Goal: Navigation & Orientation: Find specific page/section

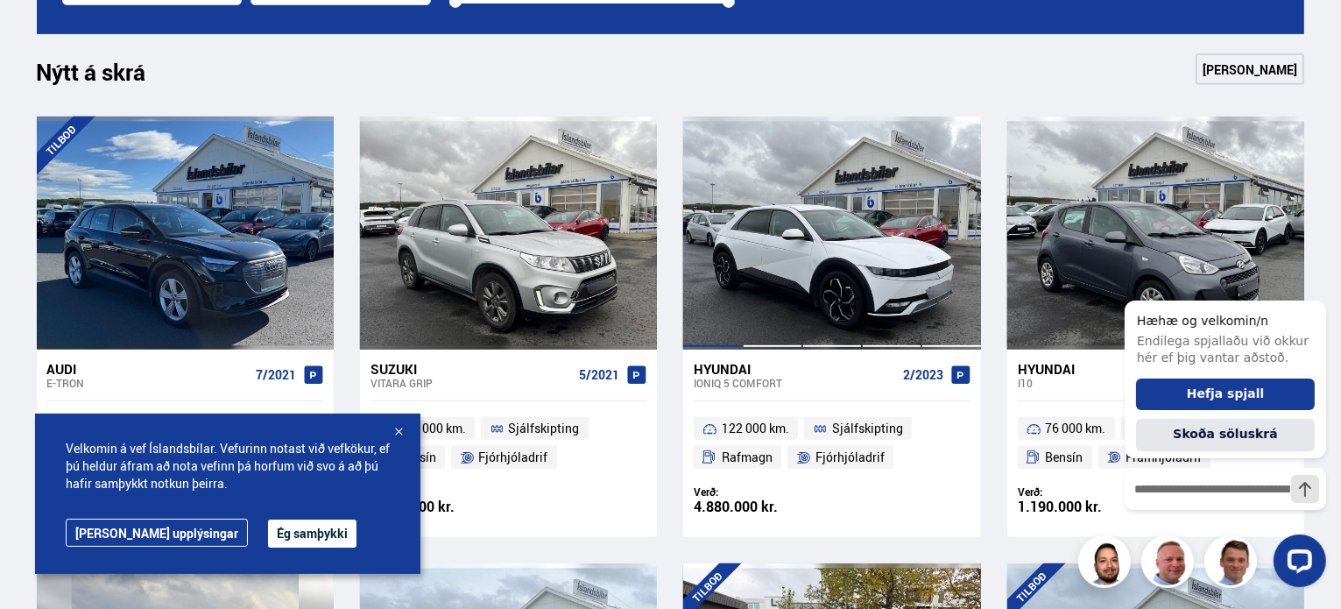
scroll to position [788, 0]
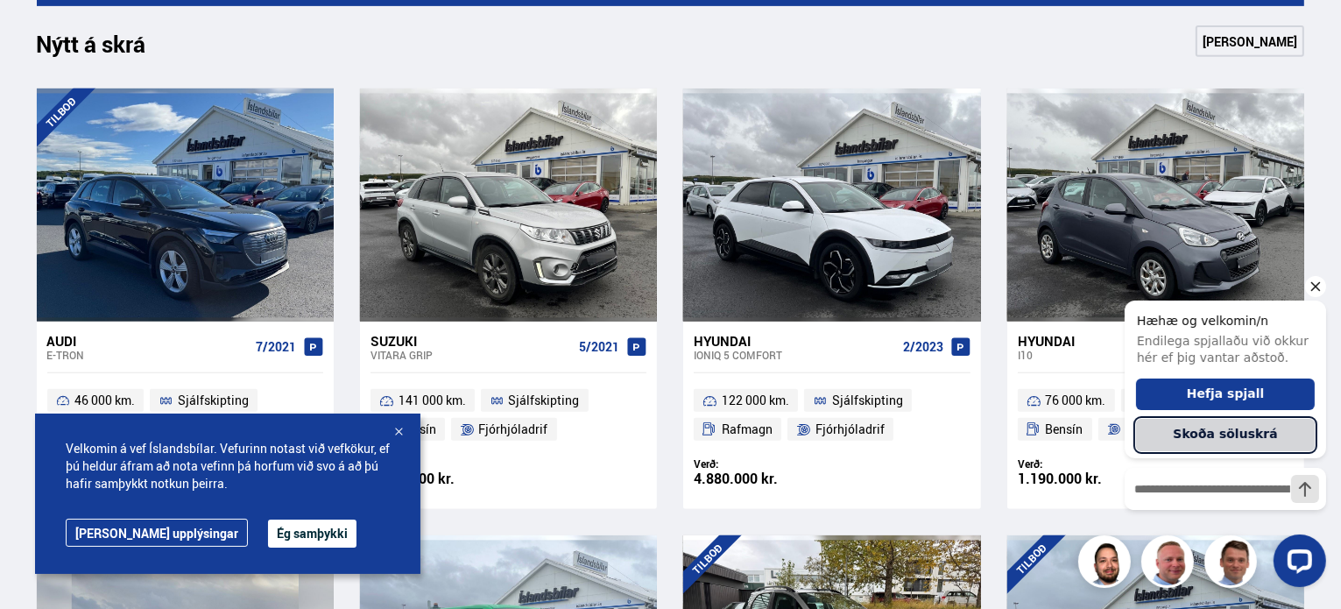
click at [1216, 430] on button "Skoða söluskrá" at bounding box center [1224, 435] width 179 height 32
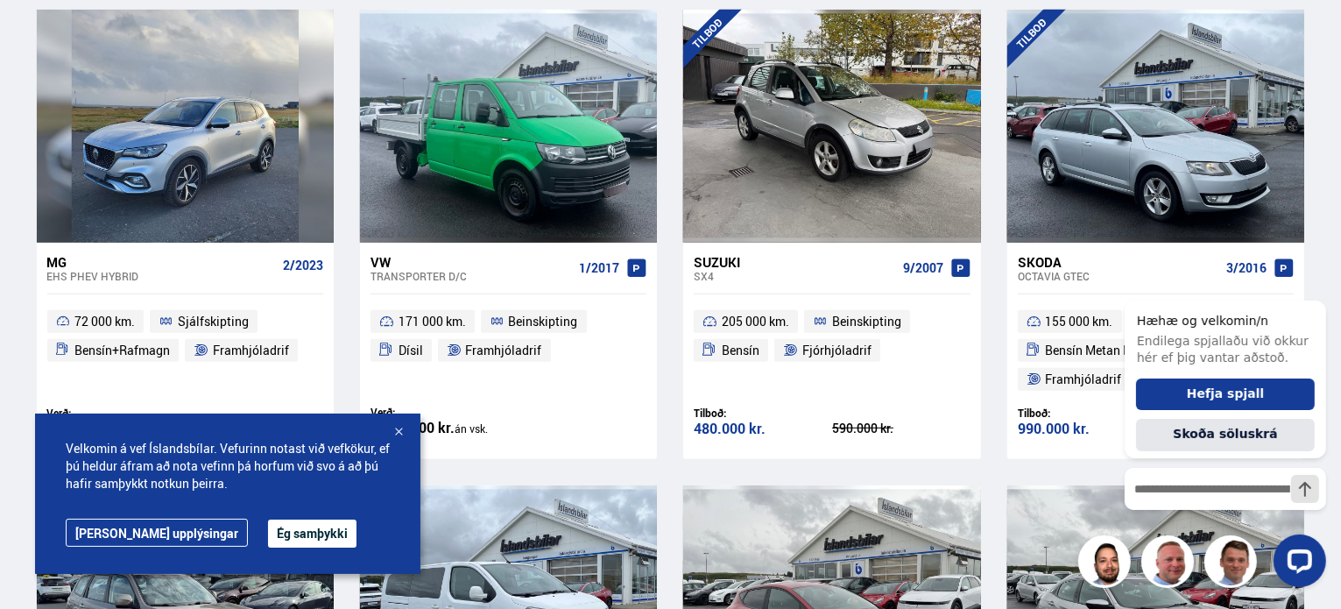
scroll to position [1139, 0]
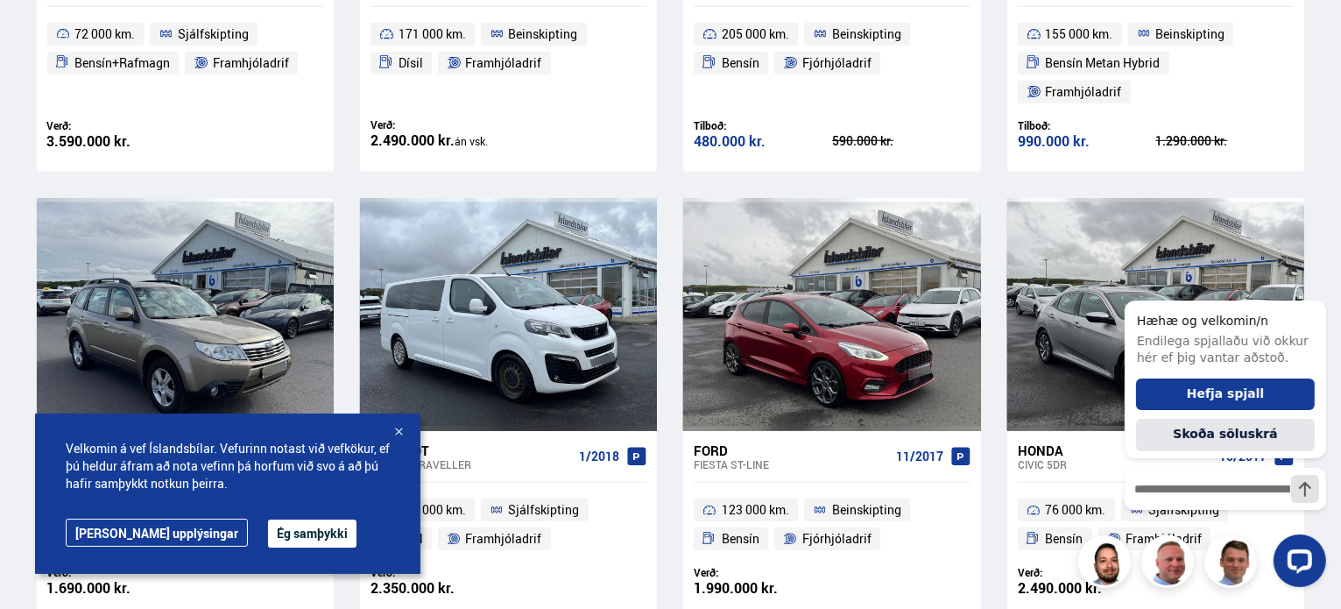
click at [399, 430] on div at bounding box center [399, 433] width 18 height 18
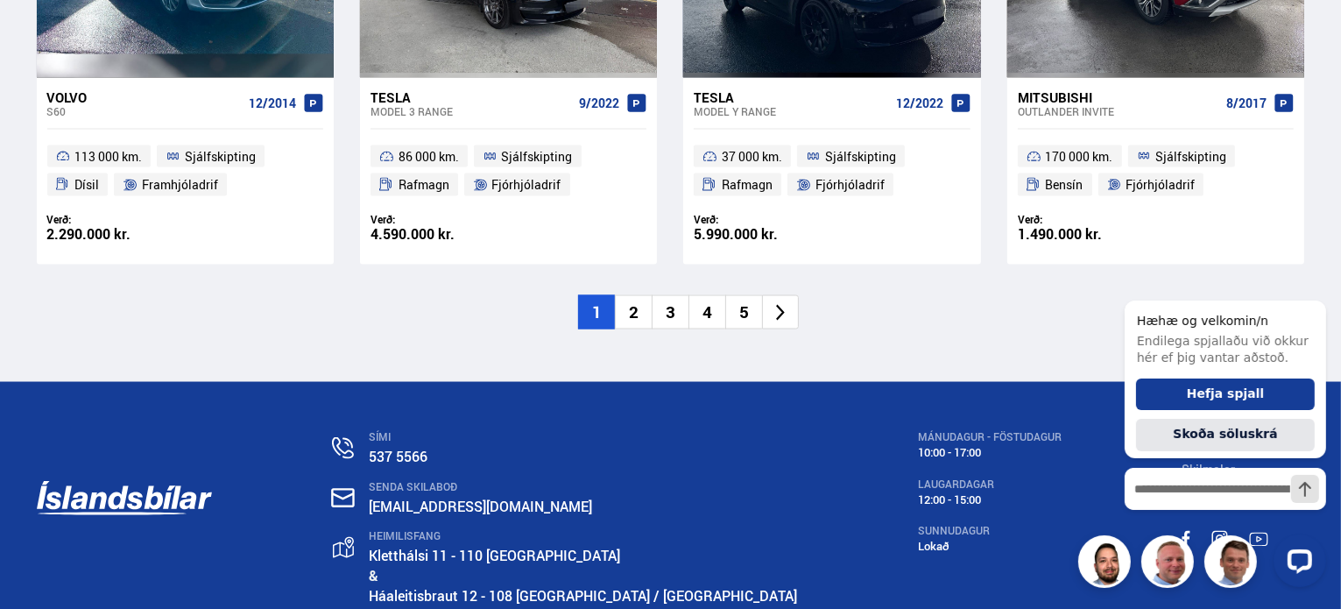
scroll to position [2882, 0]
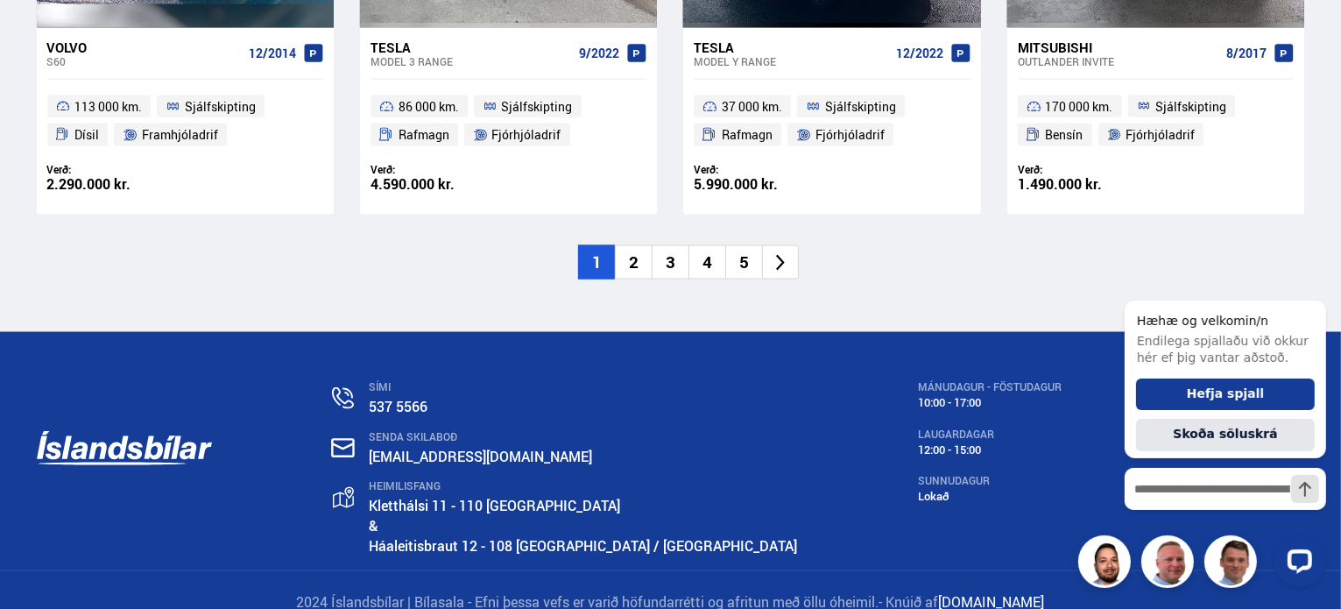
click at [638, 245] on li "2" at bounding box center [633, 262] width 37 height 34
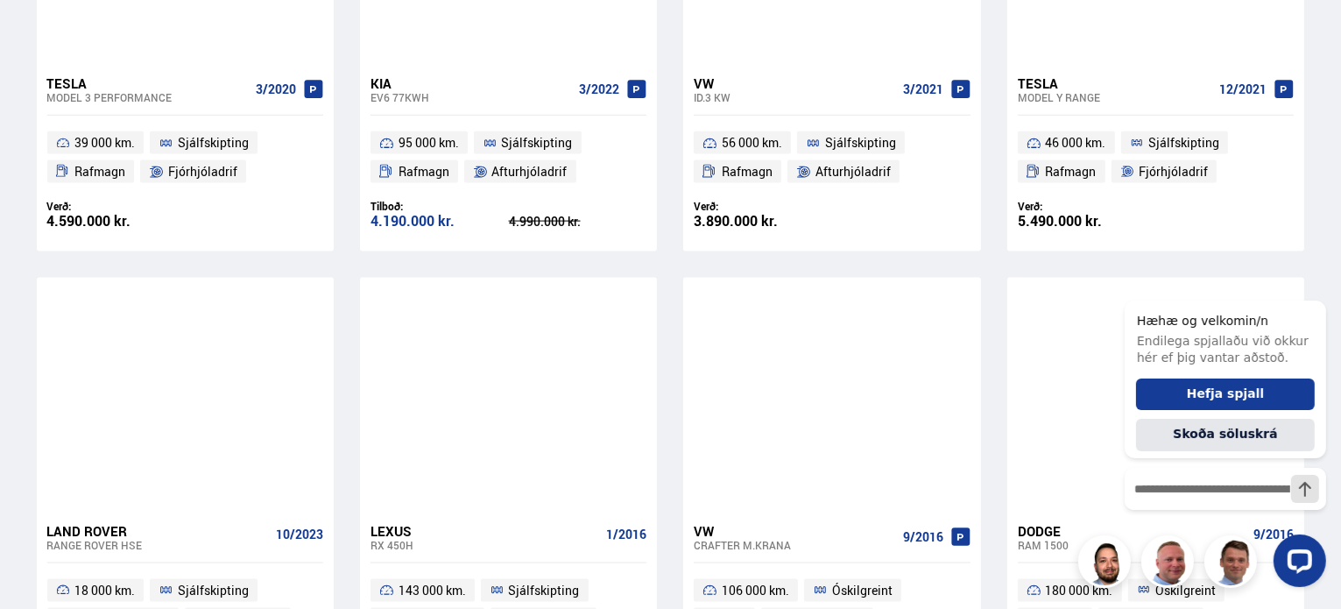
scroll to position [2540, 0]
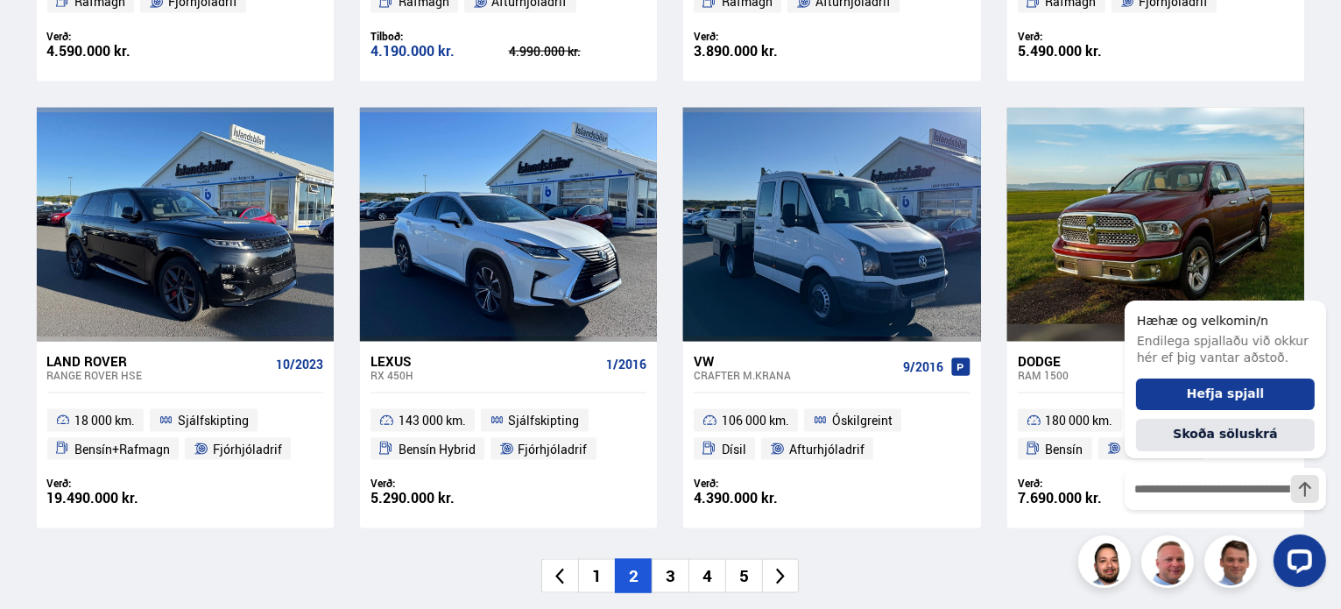
click at [781, 577] on icon at bounding box center [780, 576] width 9 height 17
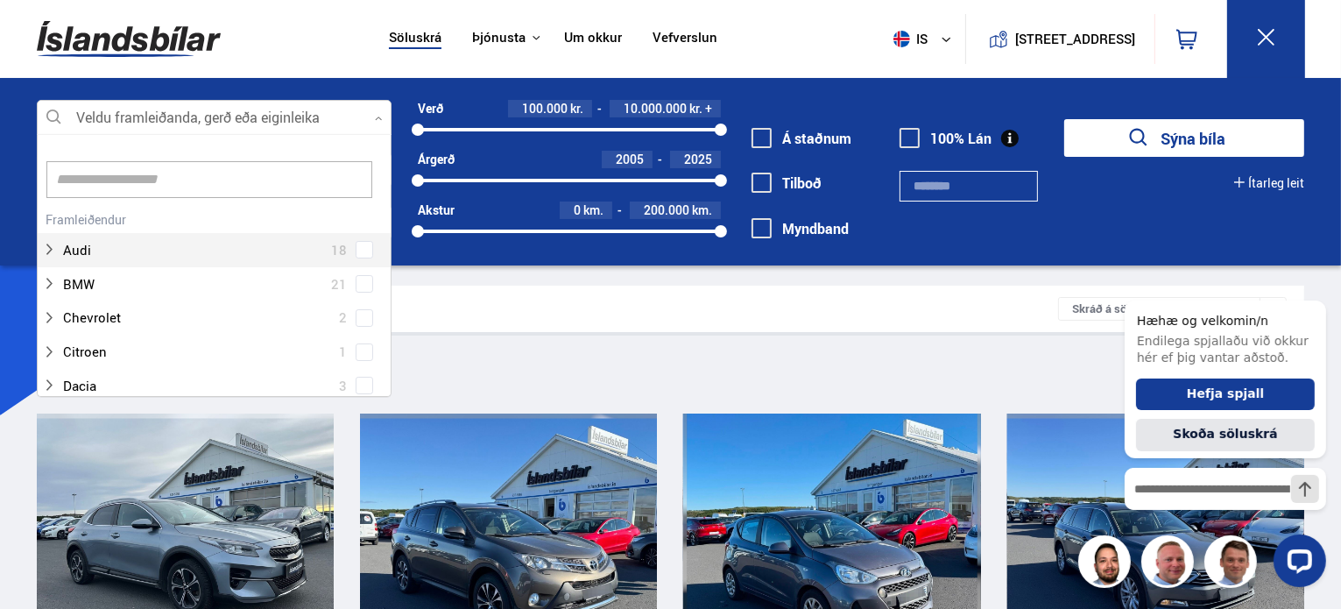
click at [189, 116] on div at bounding box center [214, 118] width 355 height 35
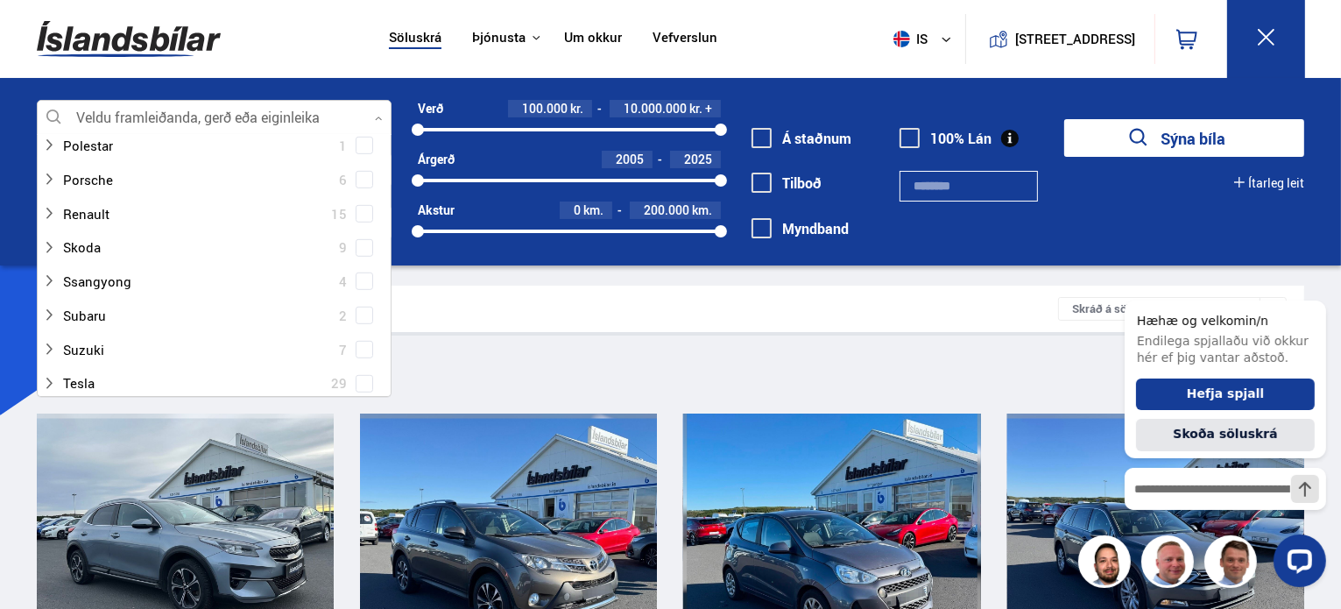
scroll to position [1139, 0]
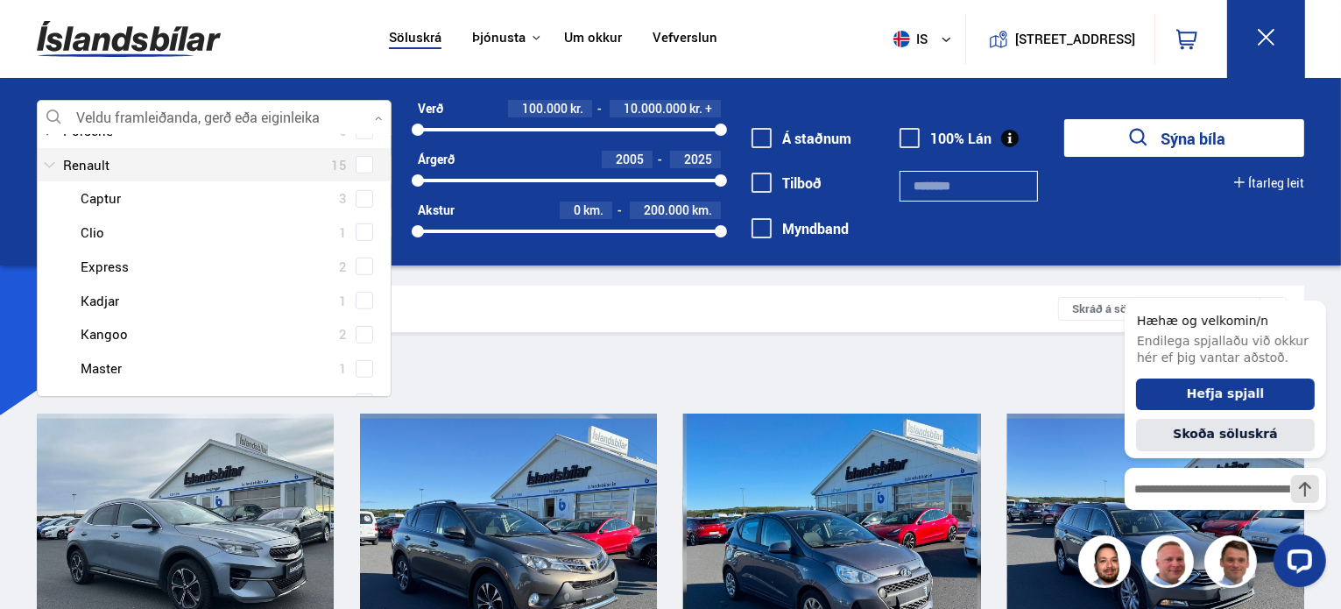
click at [105, 162] on div at bounding box center [196, 164] width 309 height 25
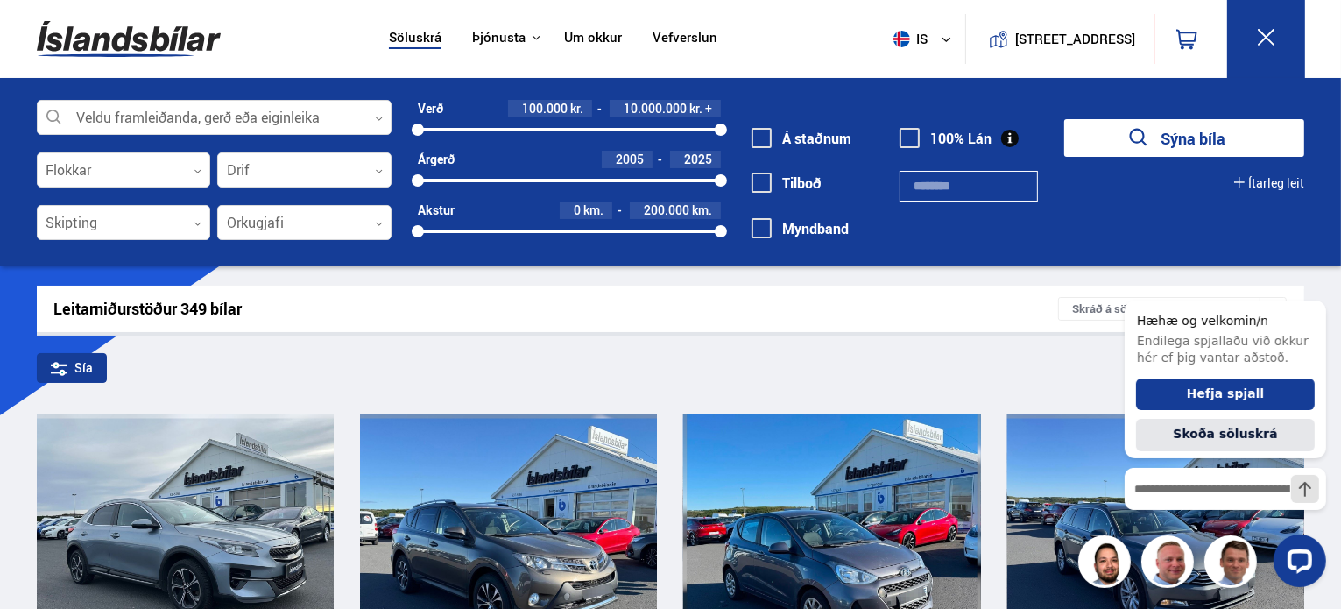
click at [375, 89] on div "Veldu framleiðanda, gerð eða eiginleika 0 Flokkar 0 Drif 0 Skipting 0 Orkugjafi…" at bounding box center [670, 171] width 1341 height 187
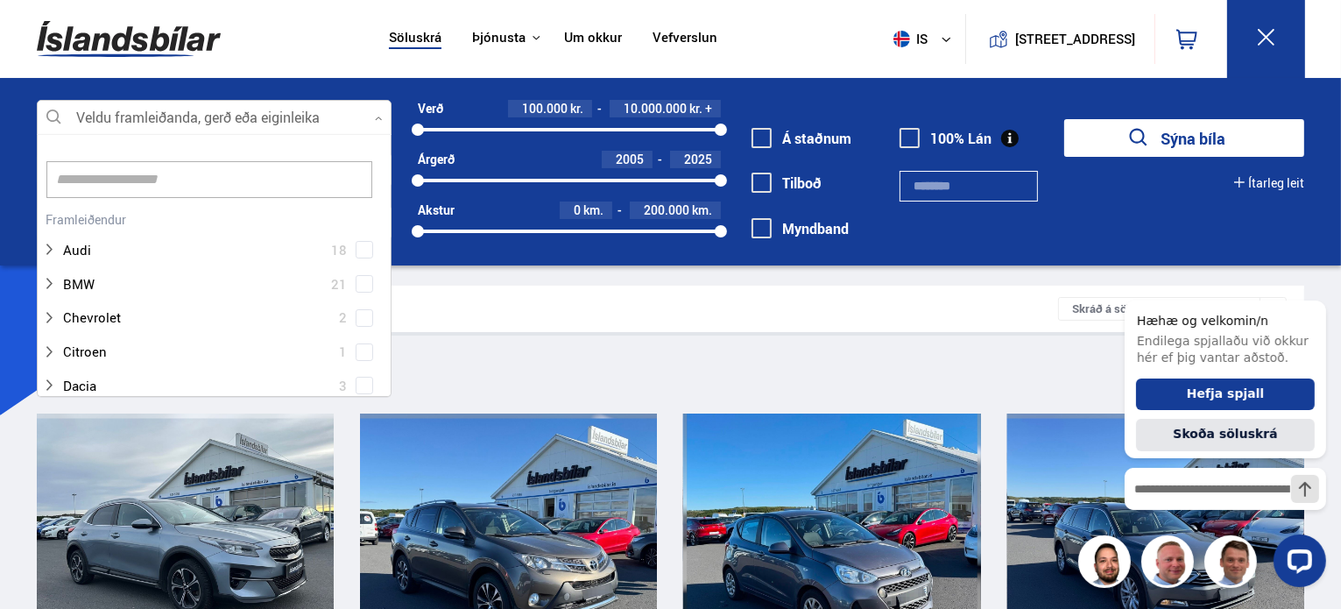
click at [363, 109] on div at bounding box center [214, 118] width 355 height 35
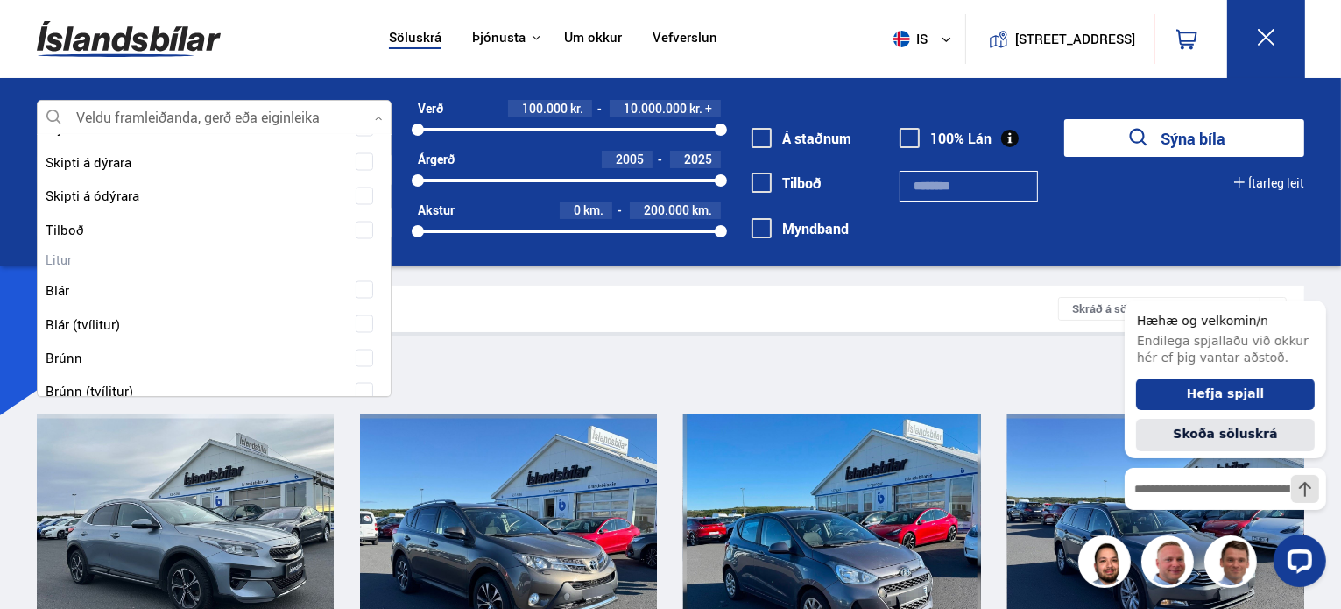
scroll to position [3240, 0]
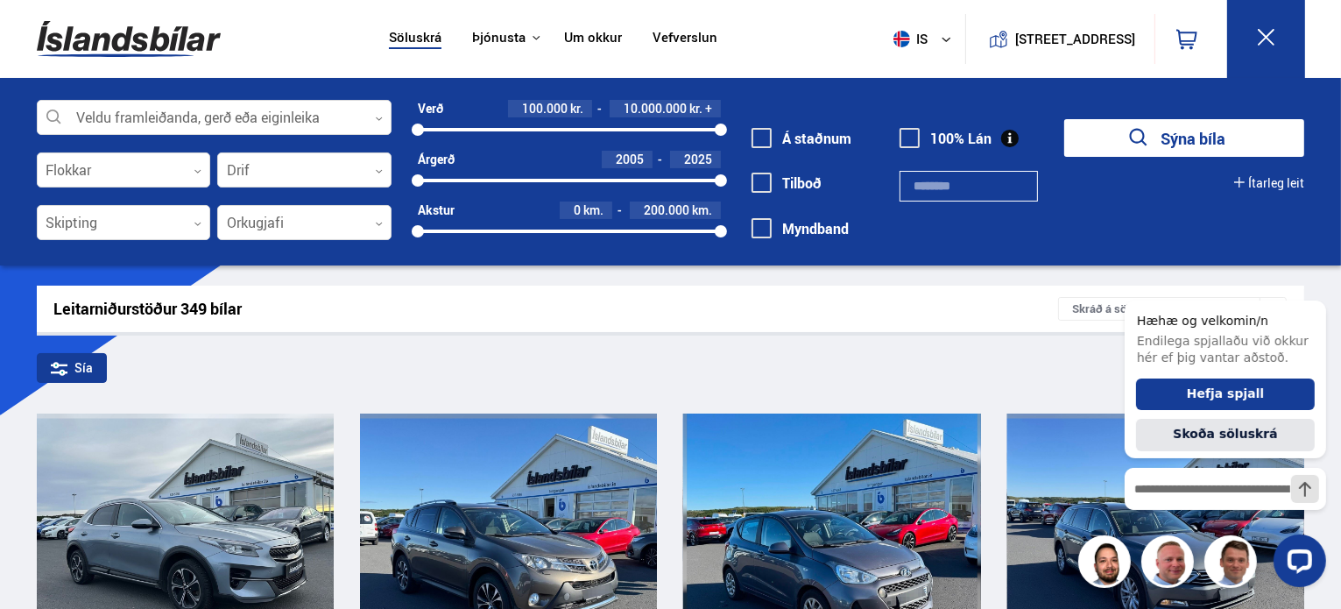
click at [21, 29] on div "Söluskrá Þjónusta Íslandsbílar [DOMAIN_NAME] Íslandsvörn Leiðbeiningar Um okkur…" at bounding box center [670, 39] width 1341 height 78
click at [380, 109] on div at bounding box center [214, 118] width 355 height 35
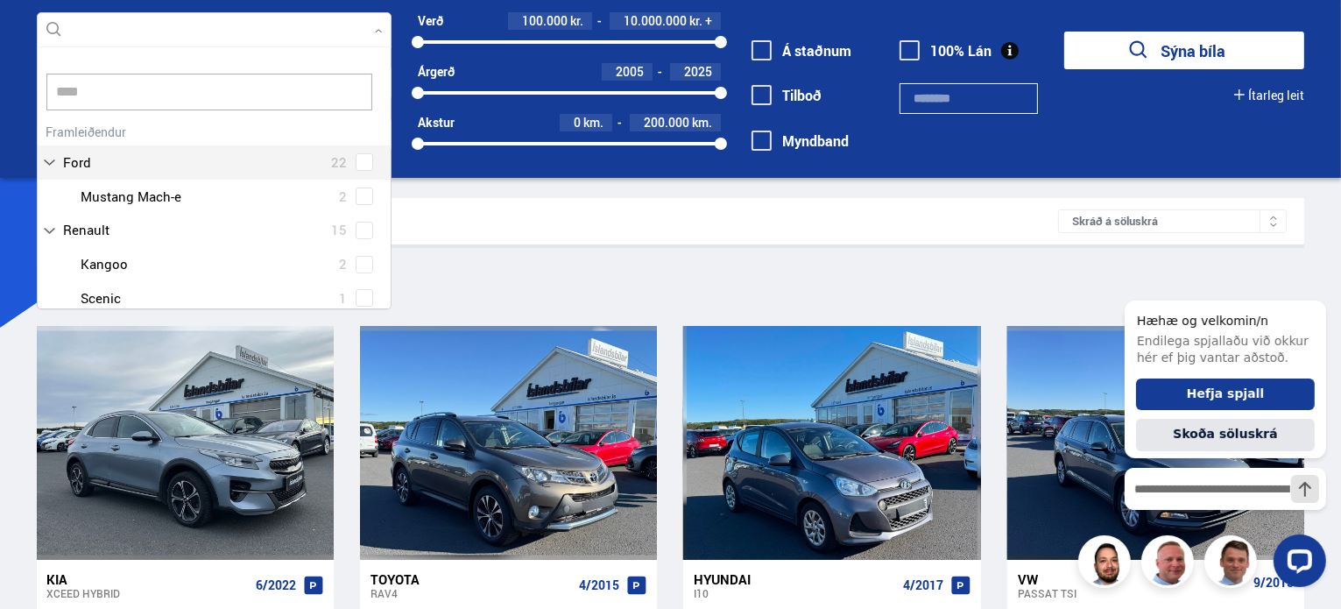
scroll to position [186, 356]
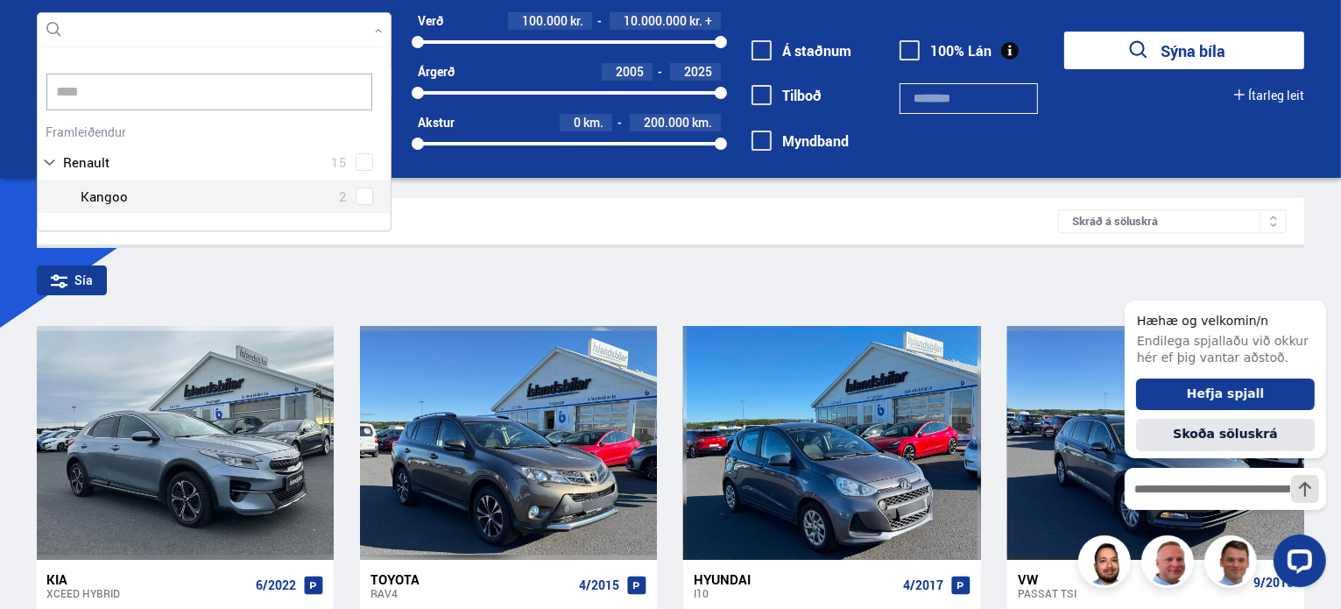
click at [267, 199] on div at bounding box center [231, 196] width 309 height 25
click at [369, 194] on div "Renault 15 Renault Captur 3 Renault Clio 1 Renault Express 2 Renault Kadjar 1 R…" at bounding box center [214, 166] width 353 height 94
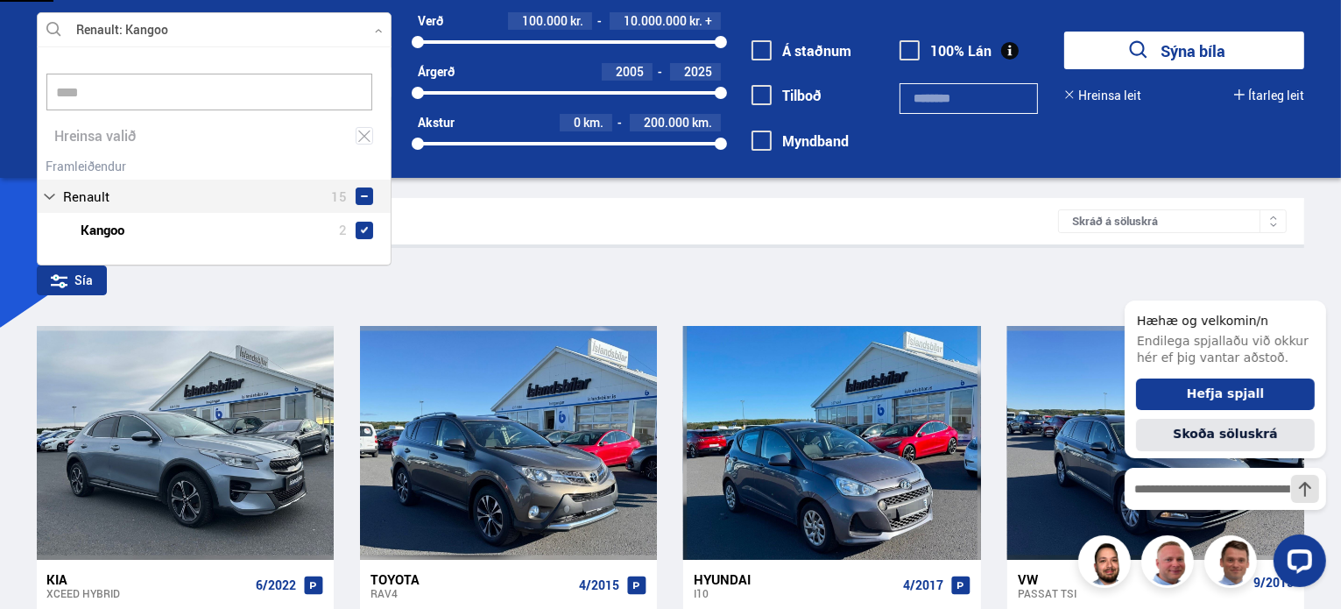
type input "****"
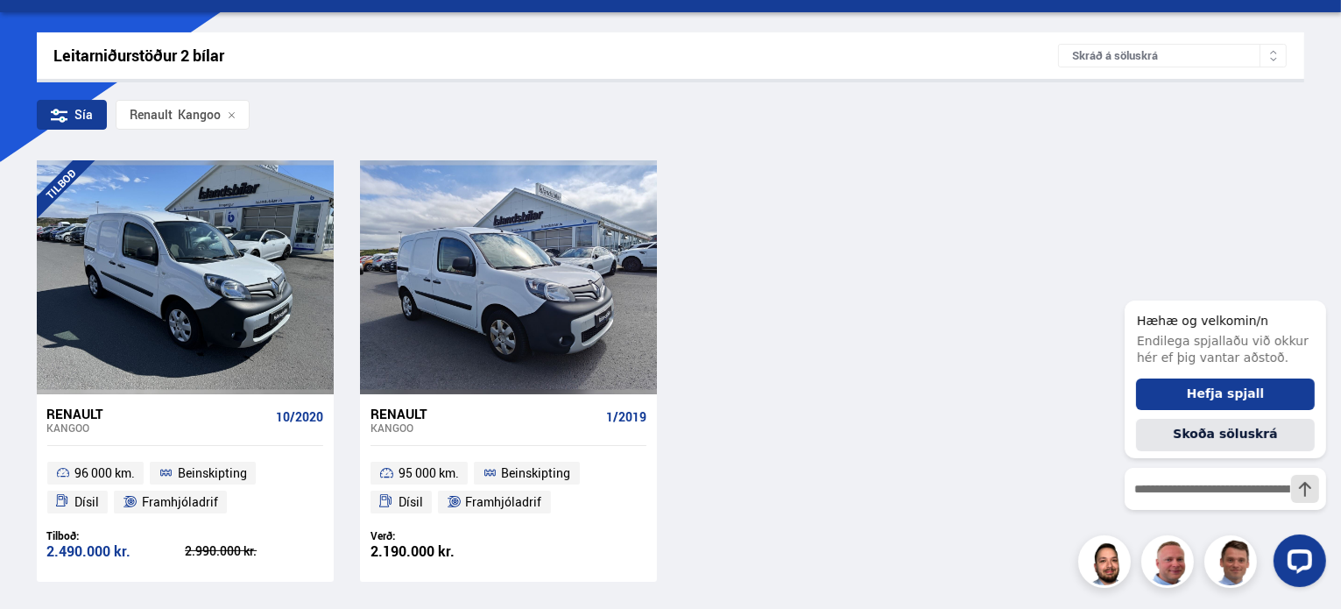
scroll to position [230, 0]
